Goal: Navigation & Orientation: Find specific page/section

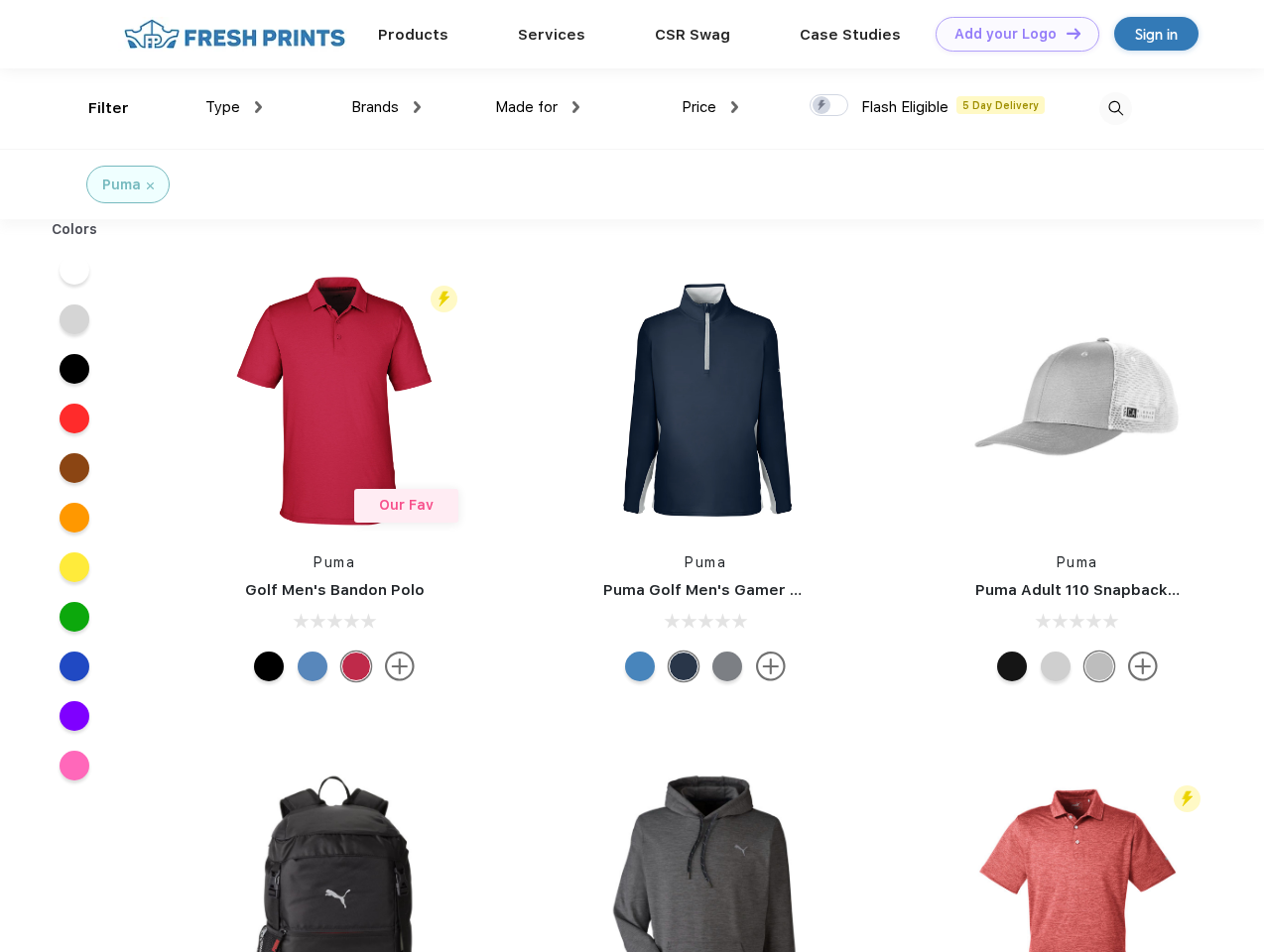
scroll to position [1, 0]
click at [1010, 34] on link "Add your Logo Design Tool" at bounding box center [1018, 34] width 164 height 35
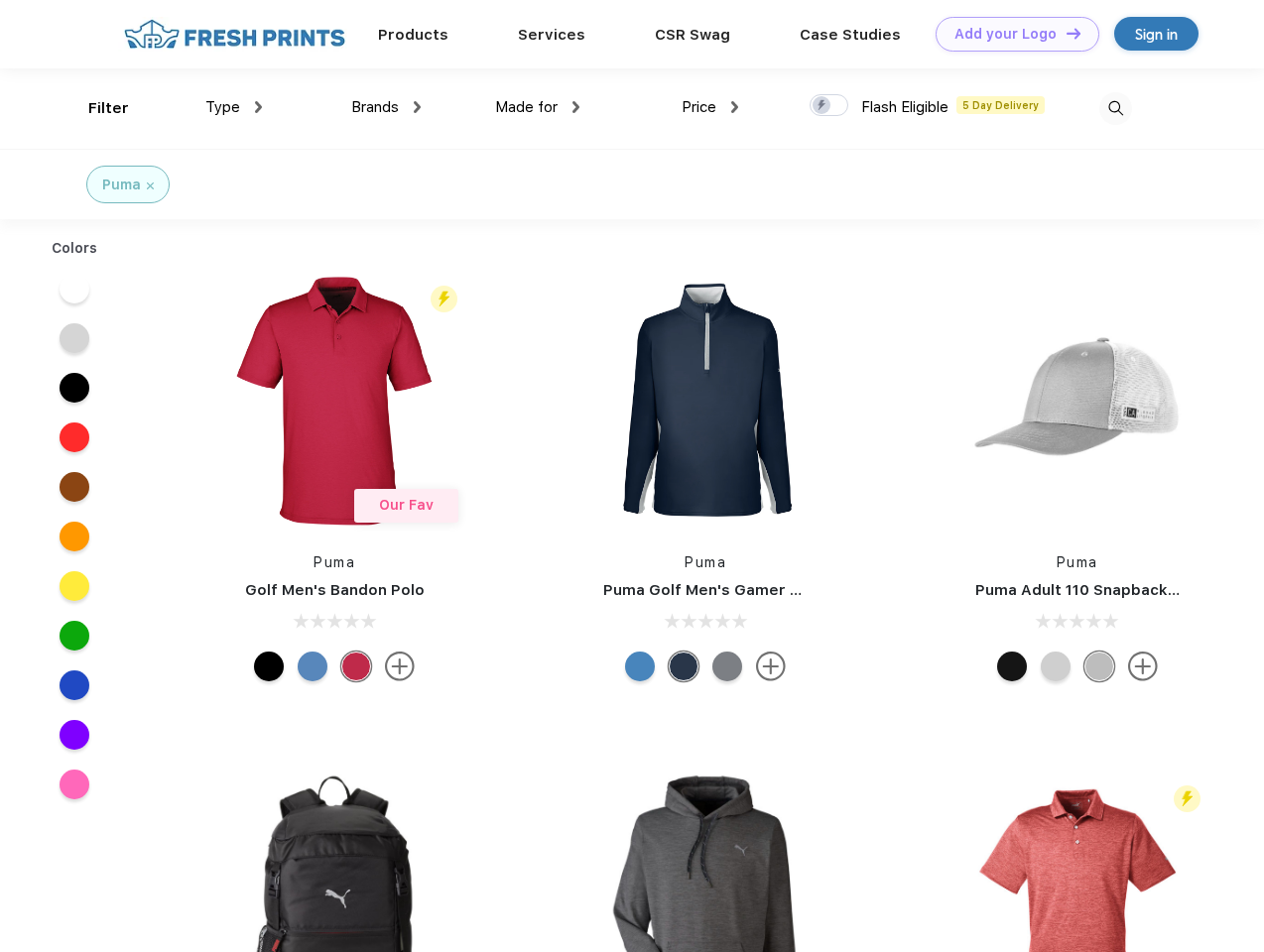
click at [0, 0] on div "Design Tool" at bounding box center [0, 0] width 0 height 0
click at [1064, 33] on link "Add your Logo Design Tool" at bounding box center [1018, 34] width 164 height 35
click at [95, 108] on div "Filter" at bounding box center [108, 108] width 41 height 23
click at [234, 107] on span "Type" at bounding box center [222, 107] width 35 height 18
click at [386, 107] on span "Brands" at bounding box center [375, 107] width 48 height 18
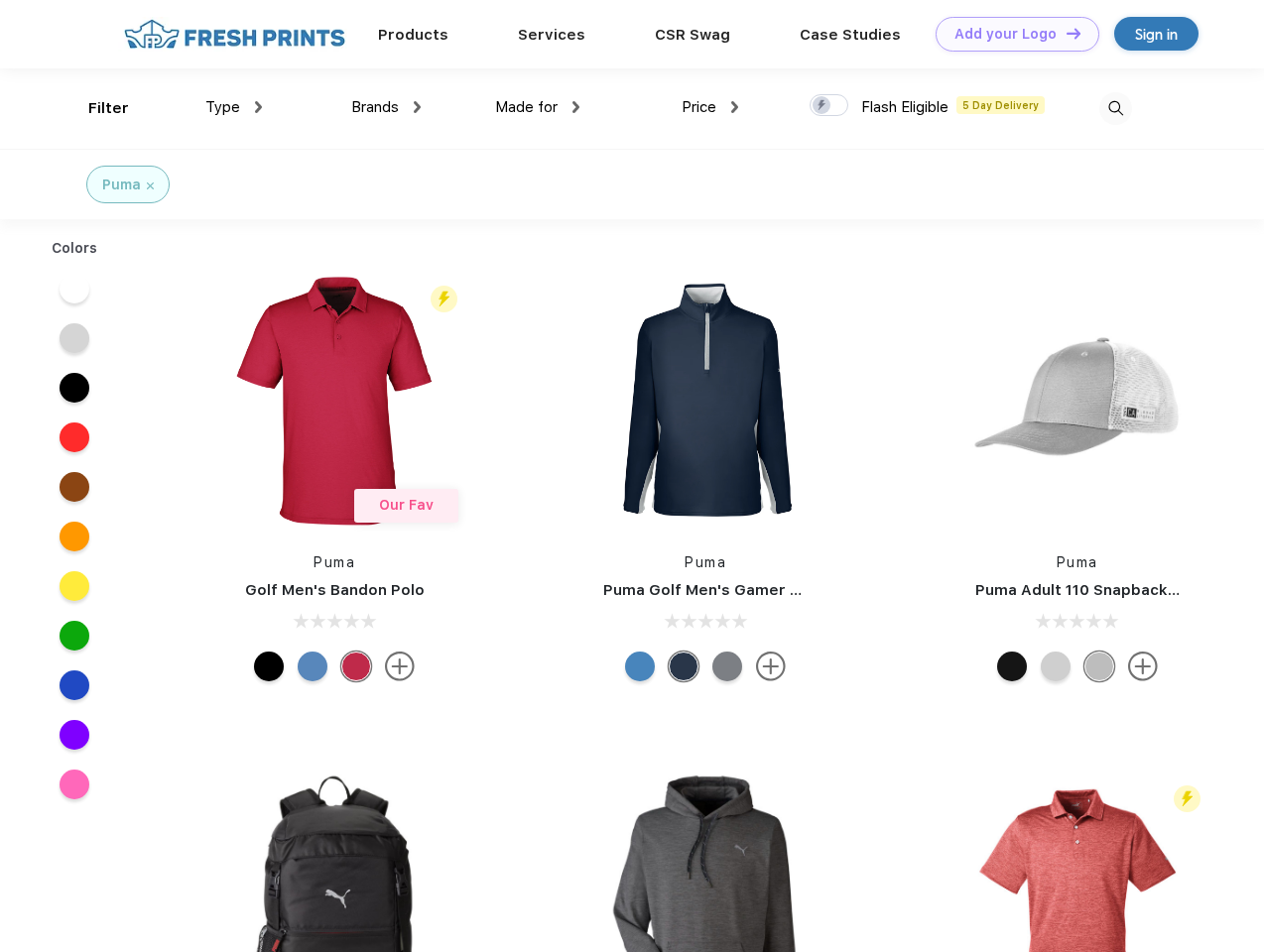
click at [538, 107] on span "Made for" at bounding box center [526, 107] width 62 height 18
click at [710, 107] on span "Price" at bounding box center [699, 107] width 35 height 18
click at [829, 106] on div at bounding box center [829, 105] width 39 height 22
click at [822, 106] on input "checkbox" at bounding box center [816, 99] width 13 height 13
click at [1115, 108] on img at bounding box center [1115, 108] width 33 height 33
